Goal: Browse casually: Explore the website without a specific task or goal

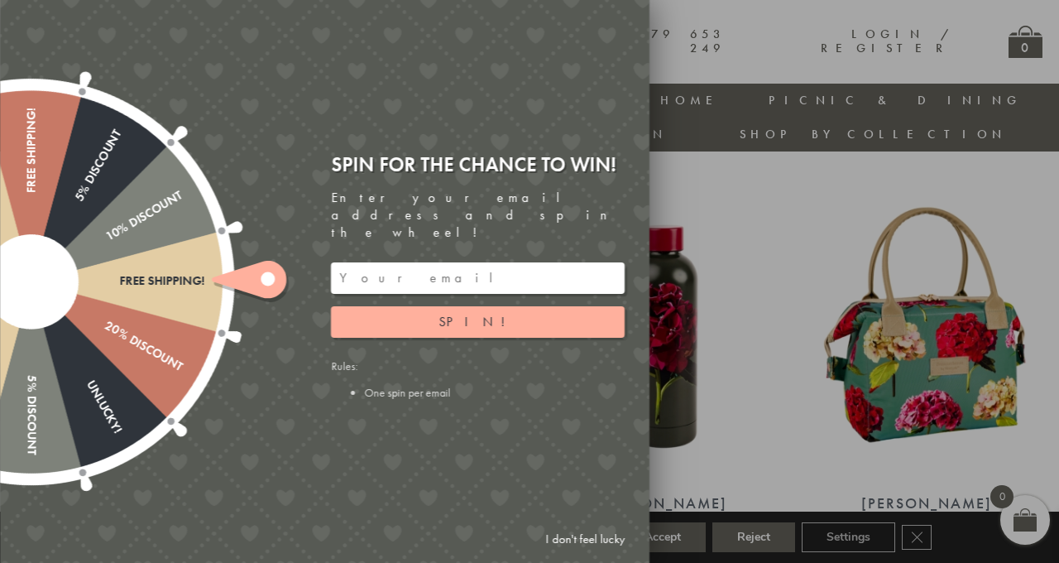
scroll to position [47, 0]
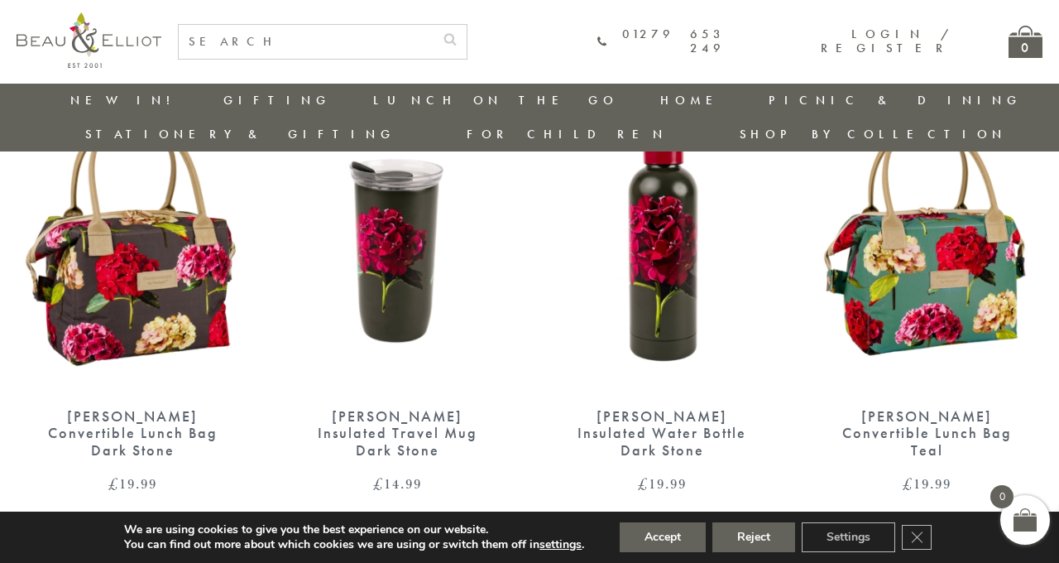
scroll to position [133, 0]
click at [927, 237] on img at bounding box center [927, 242] width 232 height 299
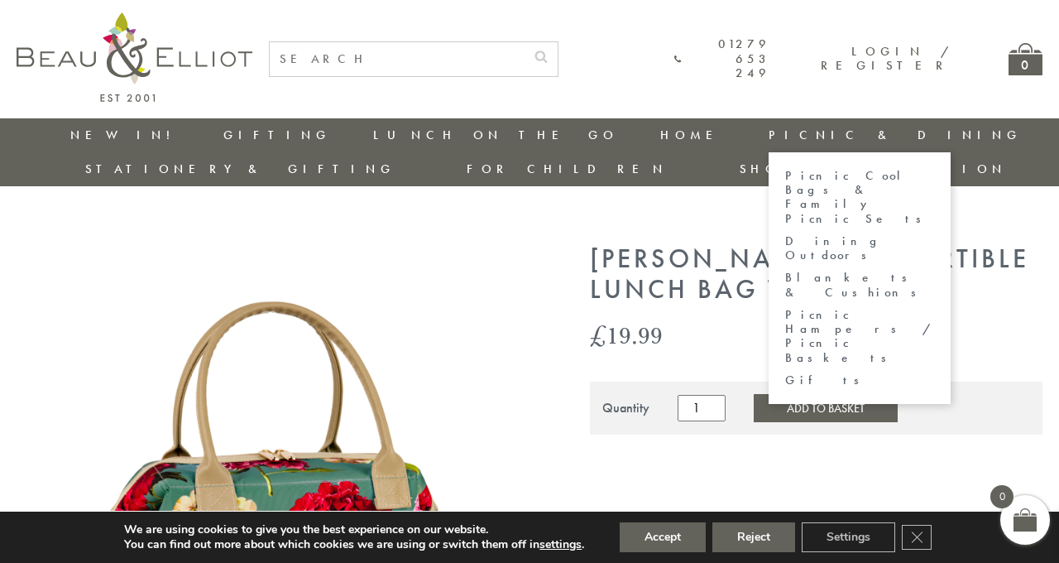
click at [769, 139] on link "Picnic & Dining" at bounding box center [895, 135] width 253 height 17
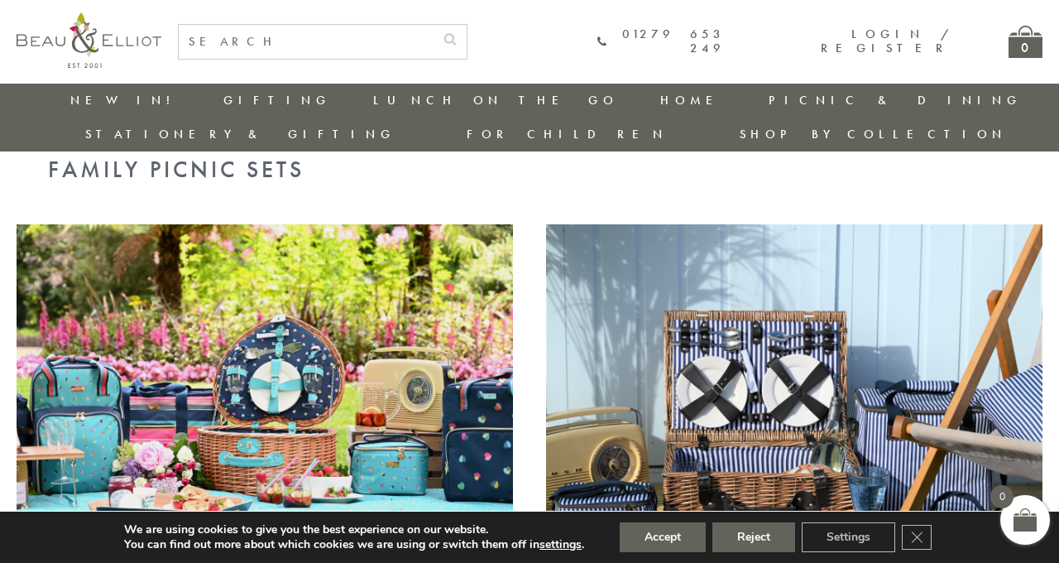
scroll to position [1061, 0]
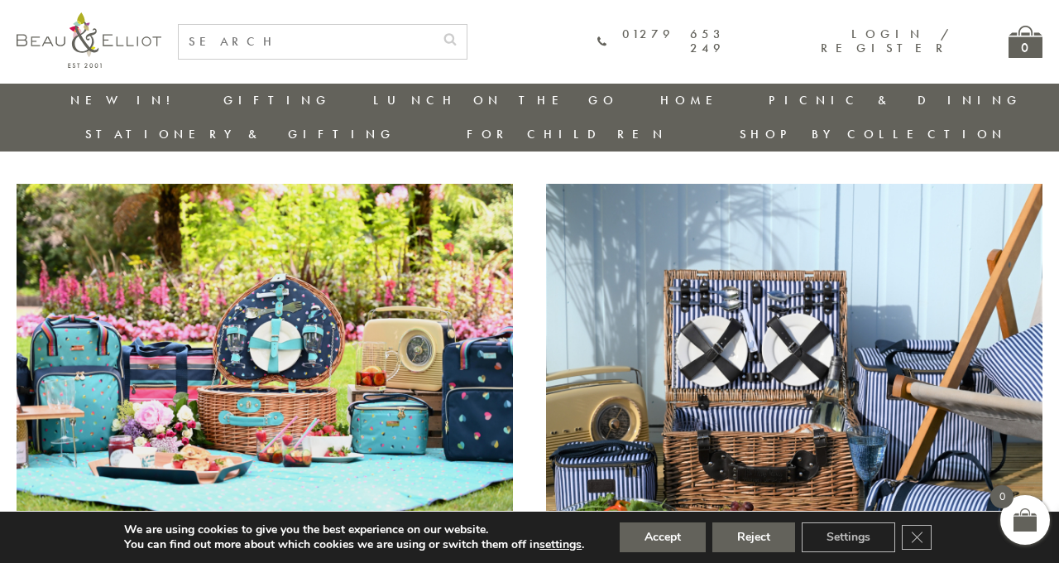
click at [207, 309] on img at bounding box center [265, 364] width 496 height 361
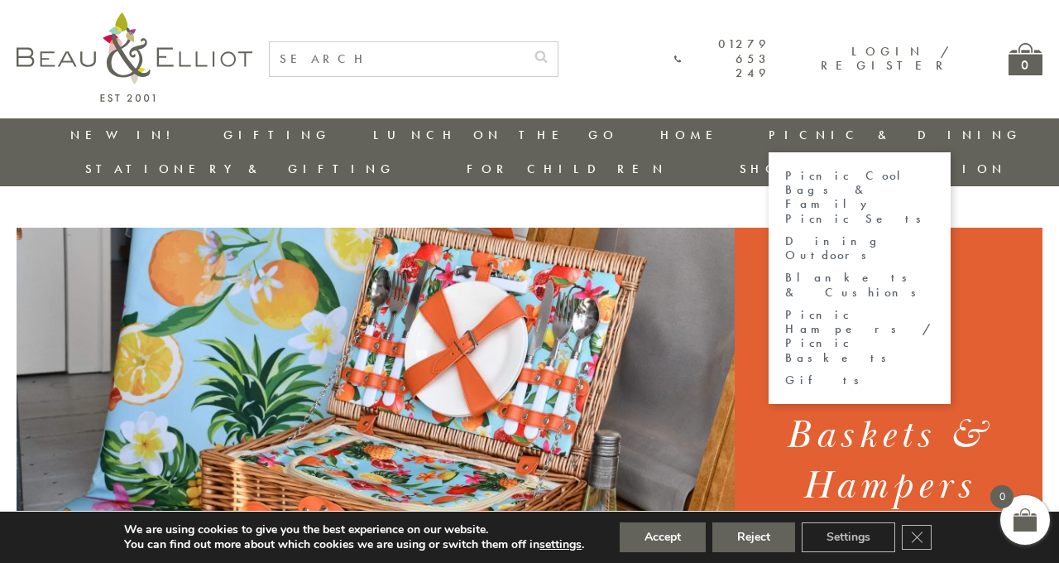
click at [769, 128] on link "Picnic & Dining" at bounding box center [895, 135] width 253 height 17
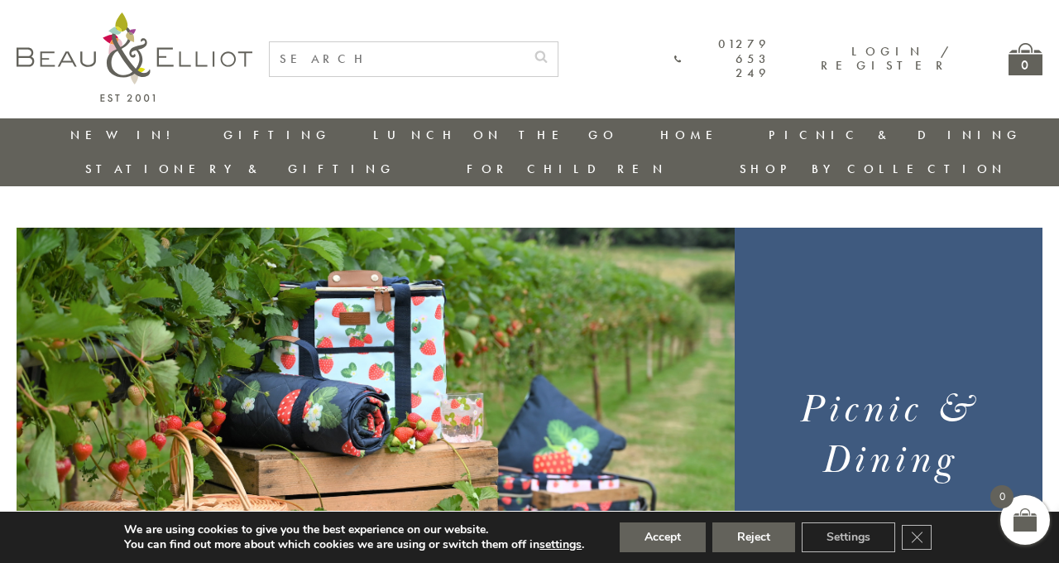
click at [414, 407] on img at bounding box center [376, 476] width 718 height 496
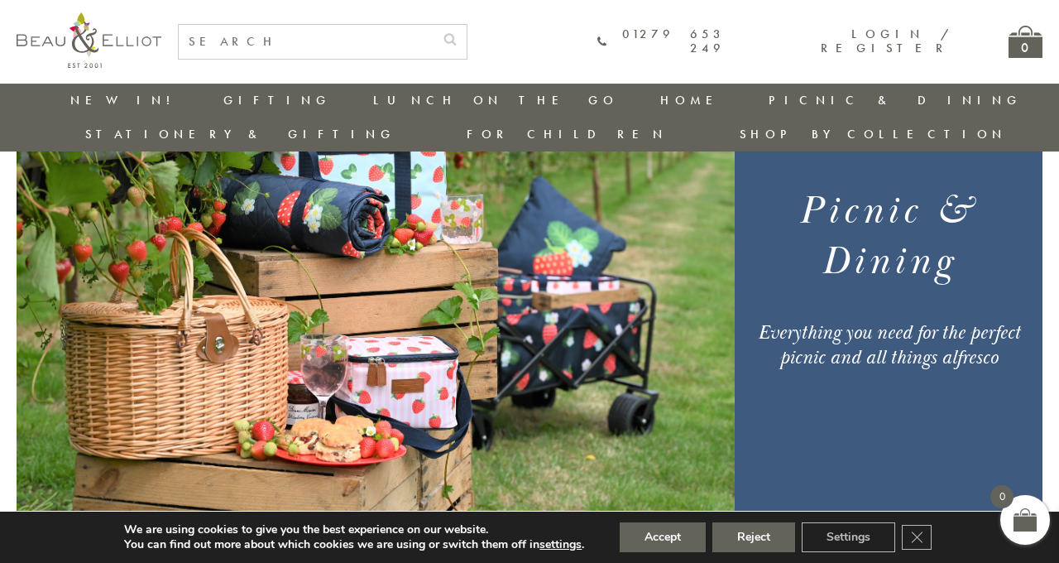
scroll to position [158, 0]
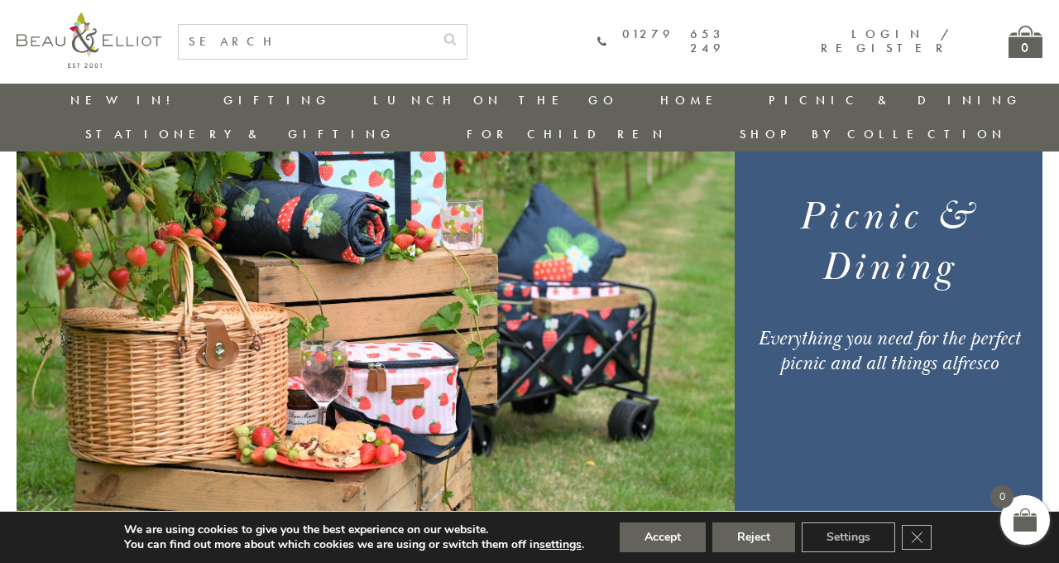
click at [414, 407] on img at bounding box center [376, 283] width 718 height 496
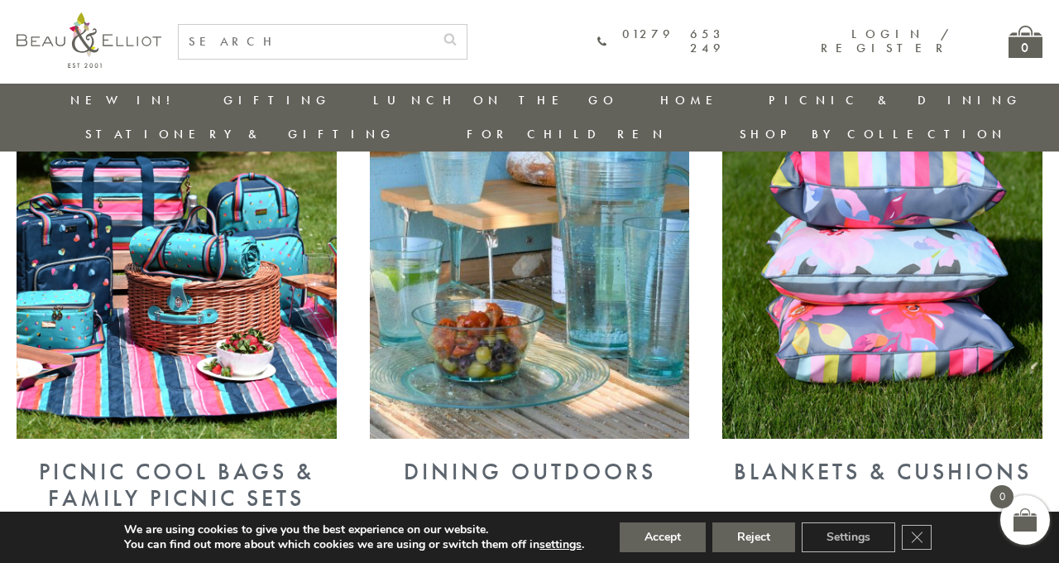
scroll to position [690, 0]
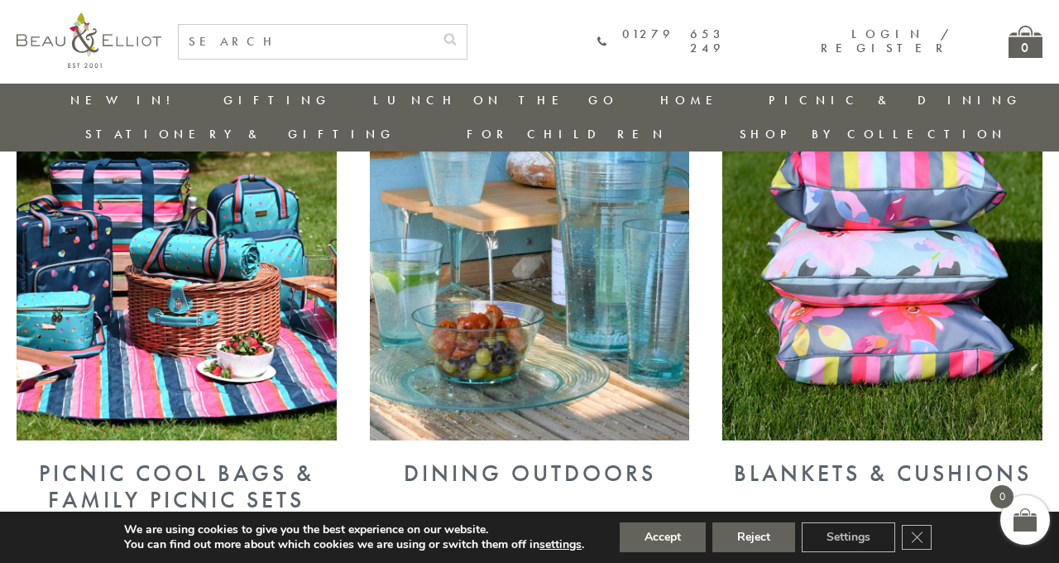
click at [459, 284] on img at bounding box center [530, 254] width 320 height 370
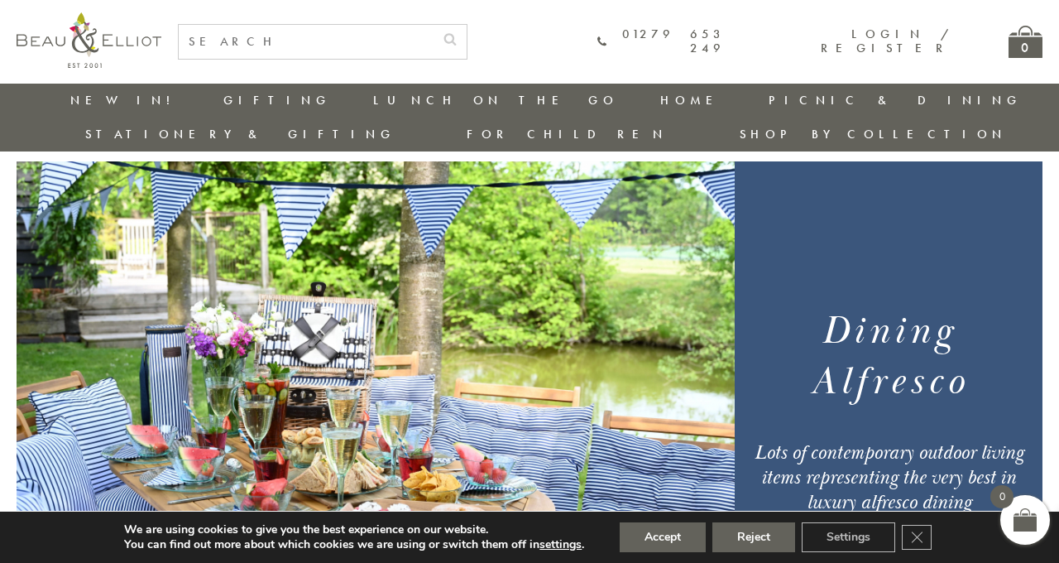
scroll to position [0, 6]
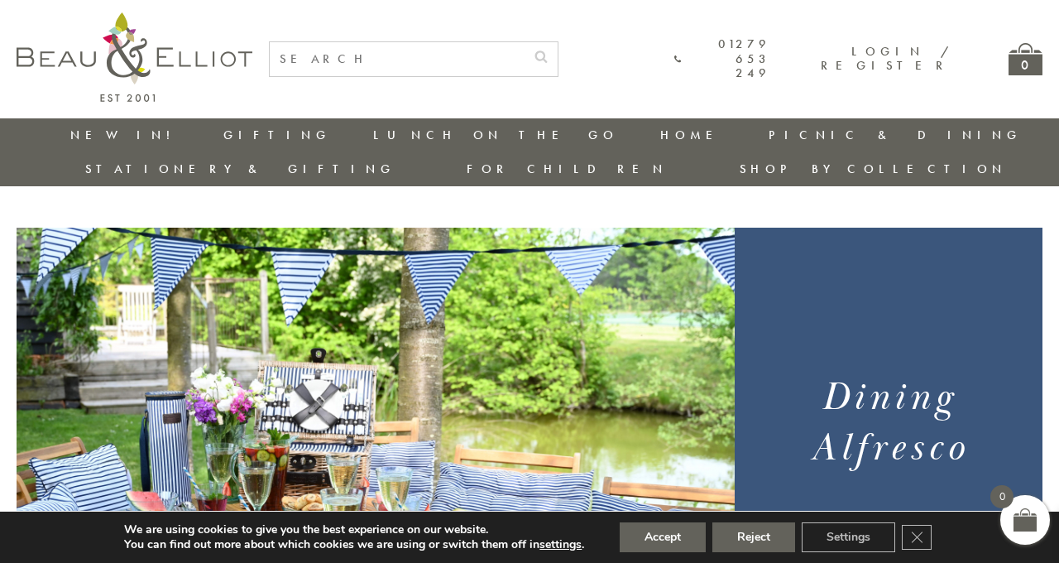
click at [76, 136] on link "New in!" at bounding box center [125, 135] width 111 height 17
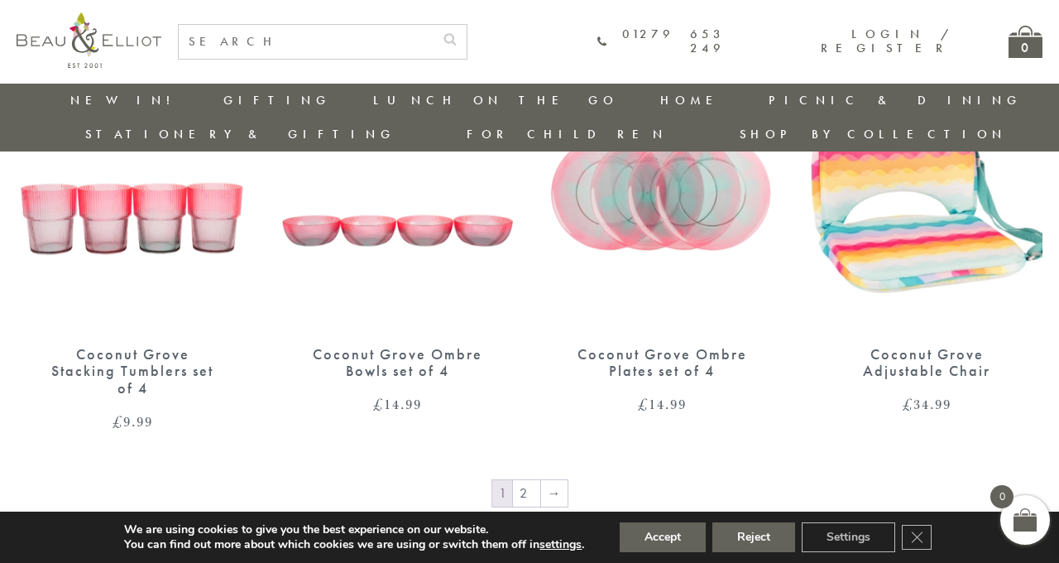
scroll to position [2590, 0]
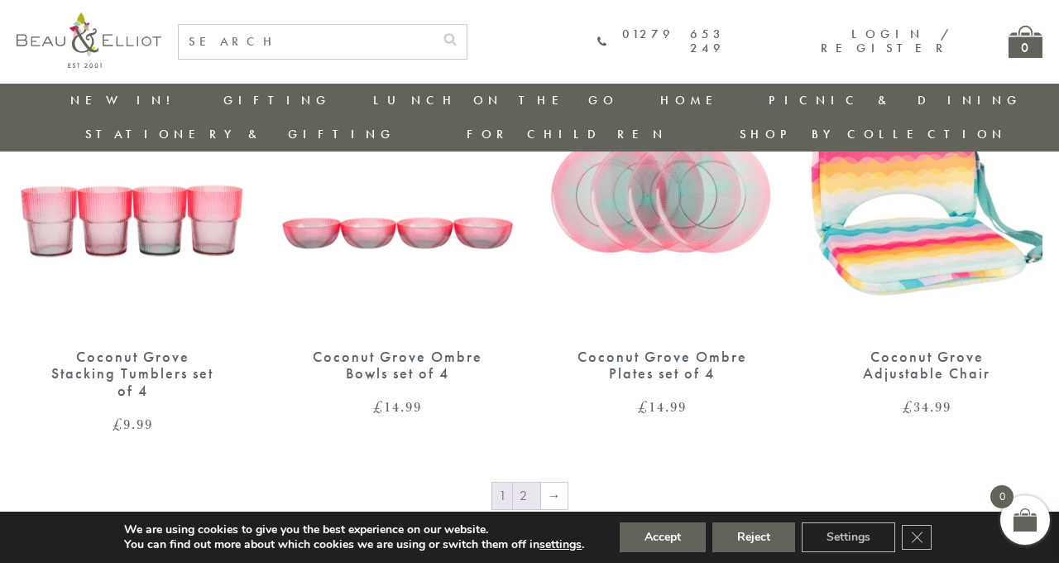
click at [525, 482] on link "2" at bounding box center [526, 495] width 27 height 26
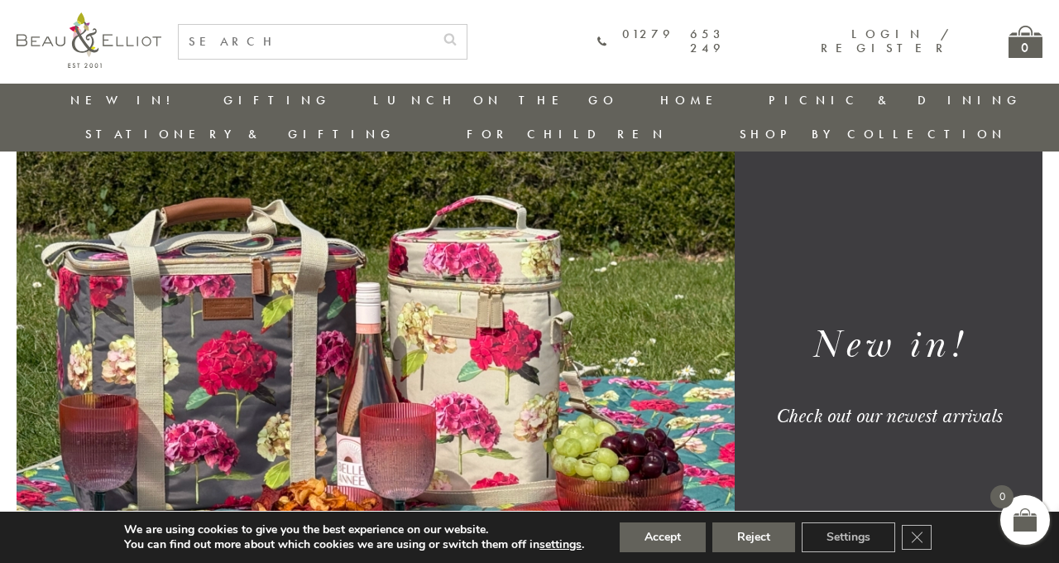
scroll to position [66, 0]
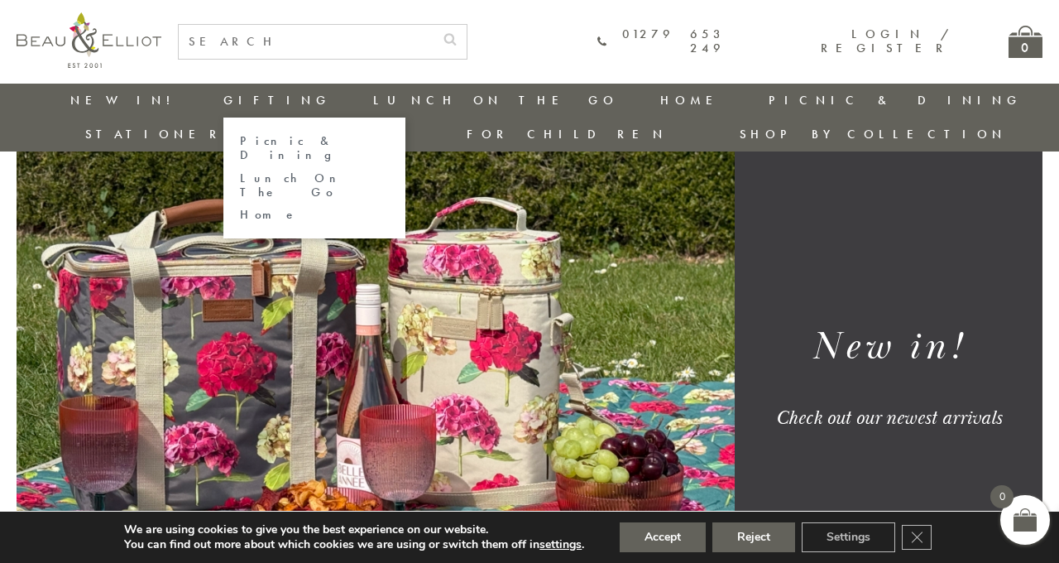
click at [223, 98] on link "Gifting" at bounding box center [277, 100] width 108 height 17
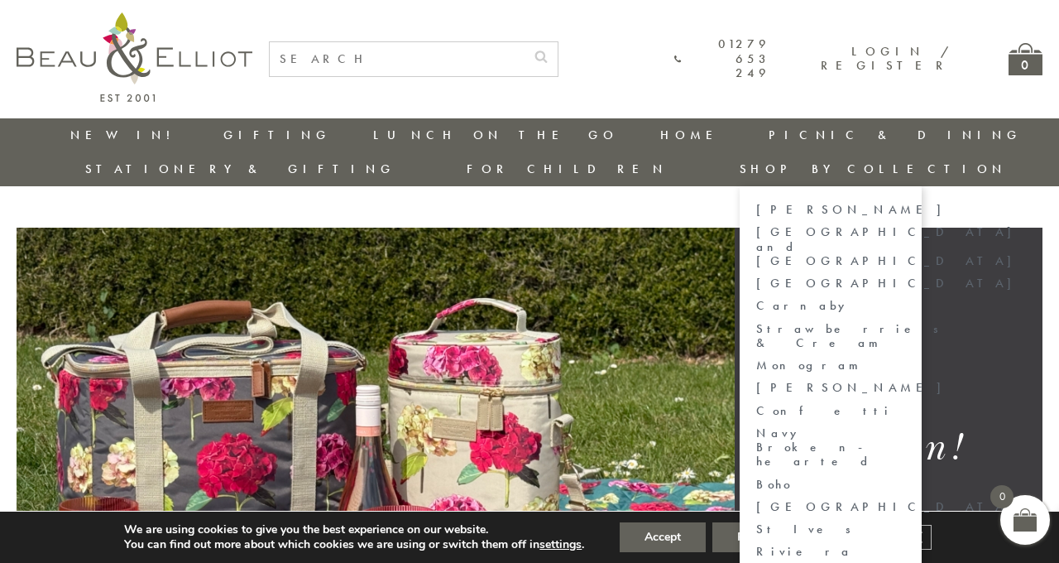
click at [905, 203] on link "[PERSON_NAME]" at bounding box center [830, 210] width 149 height 14
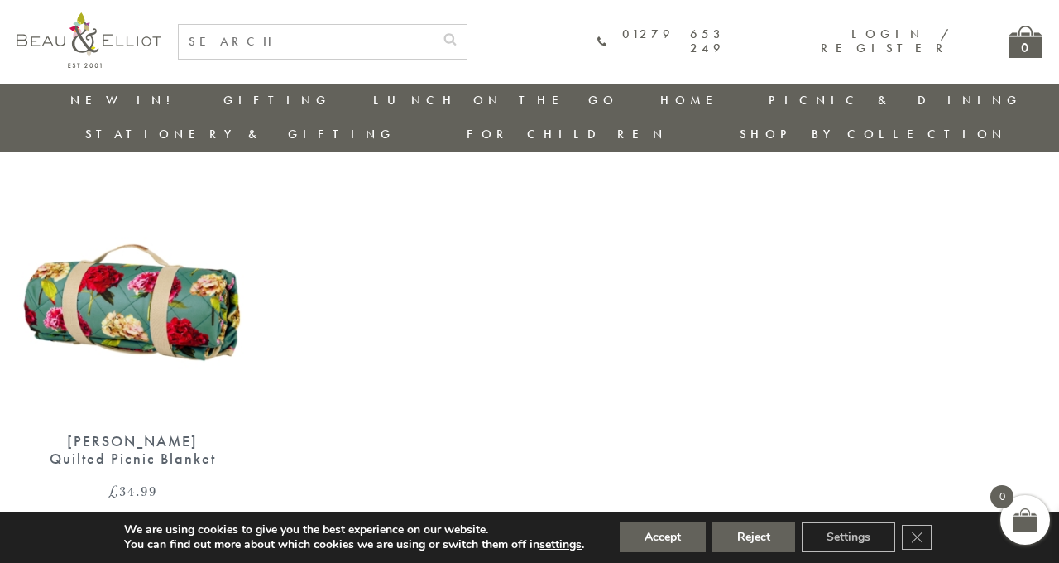
scroll to position [1068, 0]
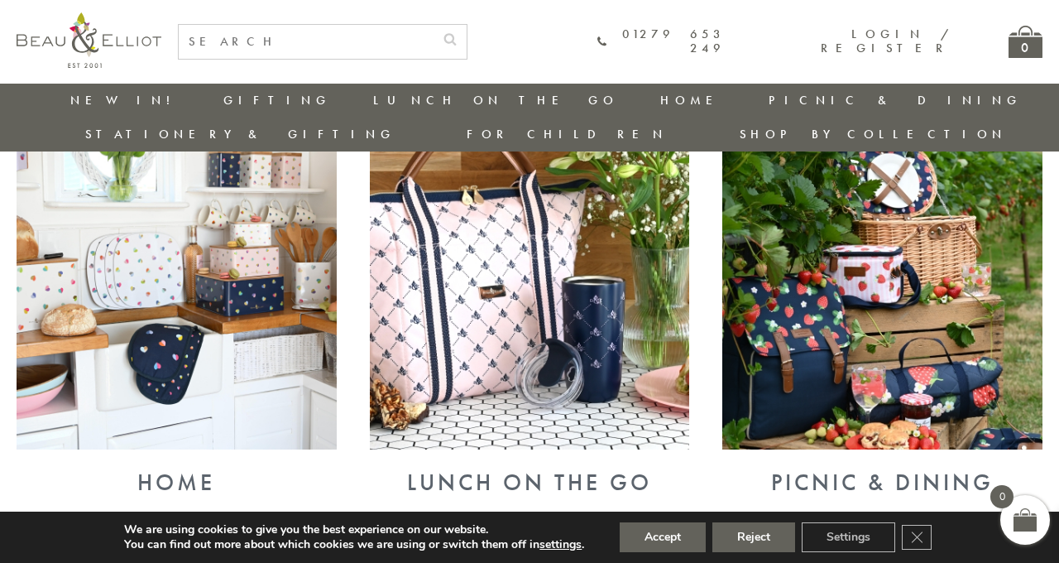
scroll to position [678, 0]
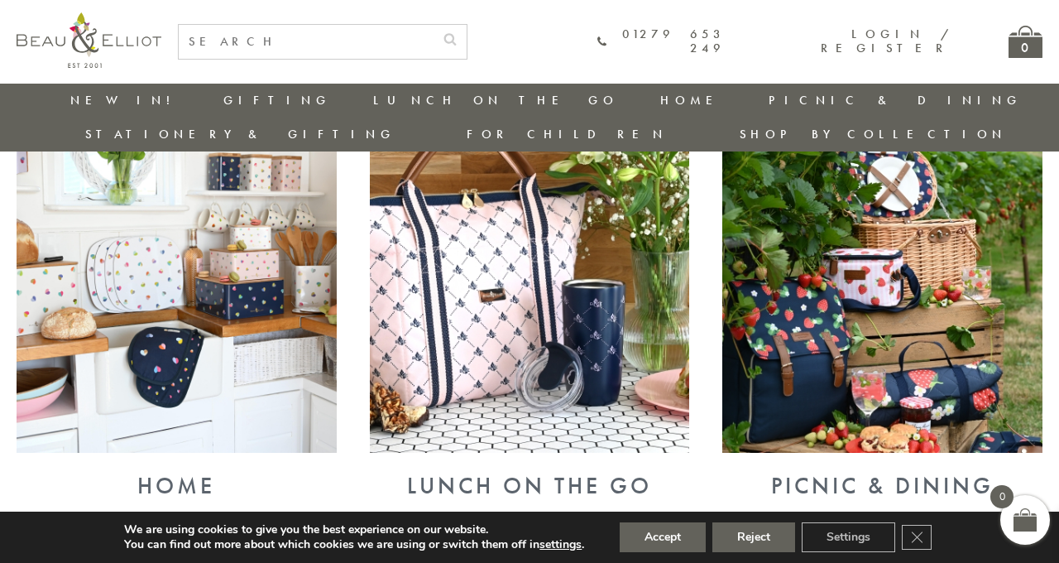
click at [537, 314] on img at bounding box center [530, 267] width 320 height 370
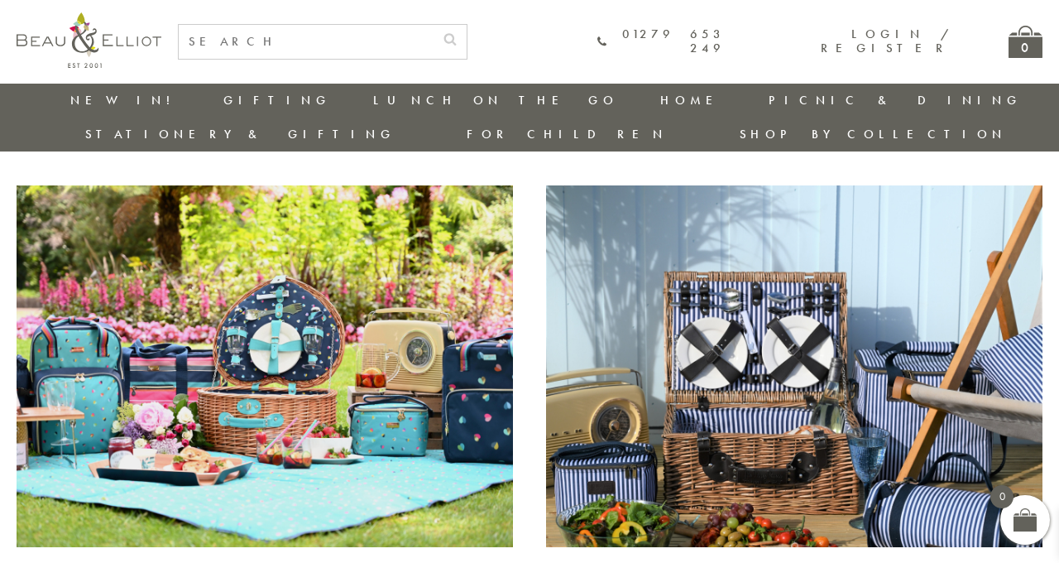
scroll to position [1061, 0]
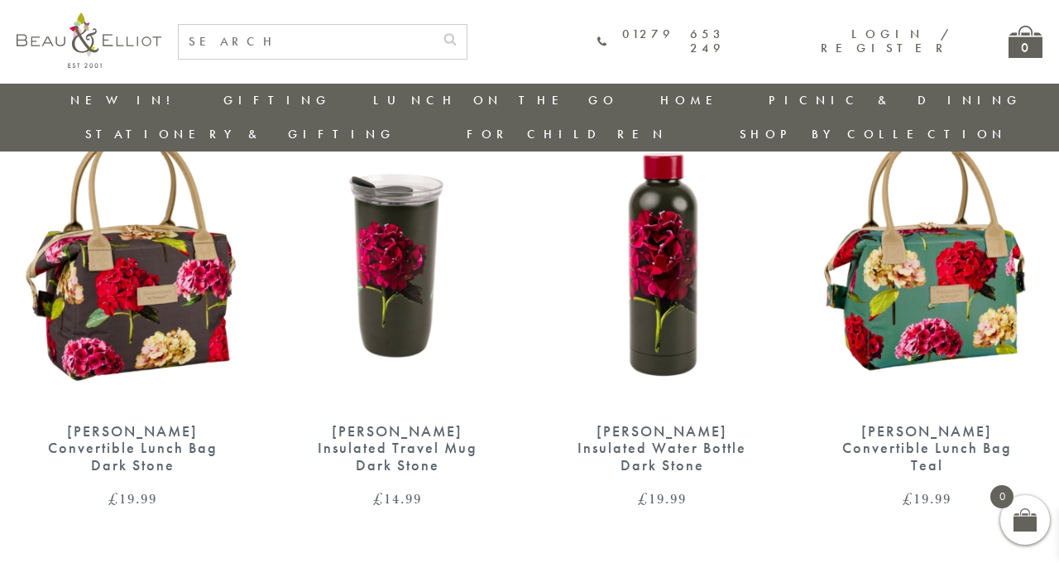
scroll to position [118, 0]
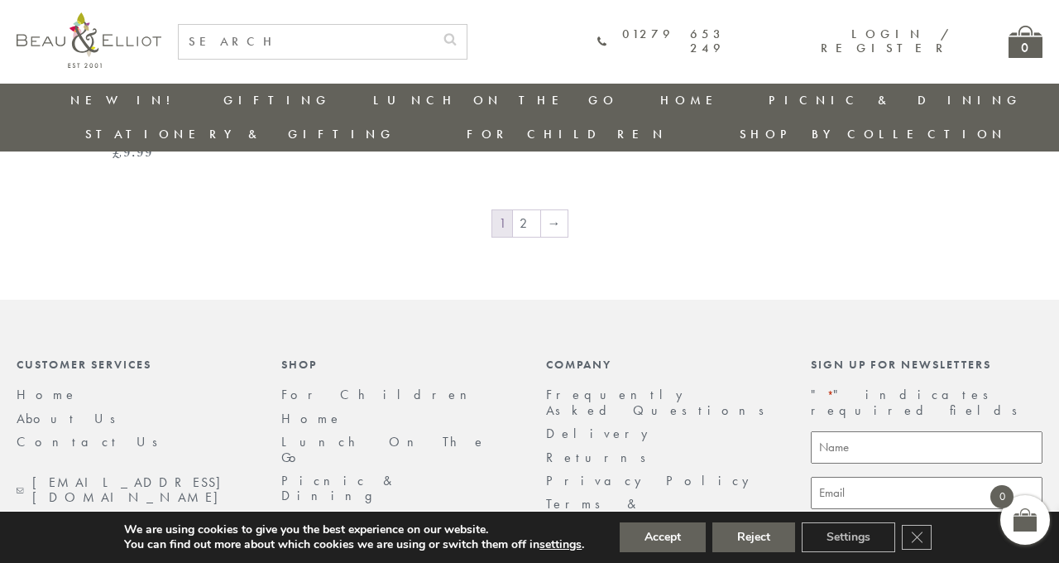
scroll to position [2982, 0]
